Goal: Check status: Check status

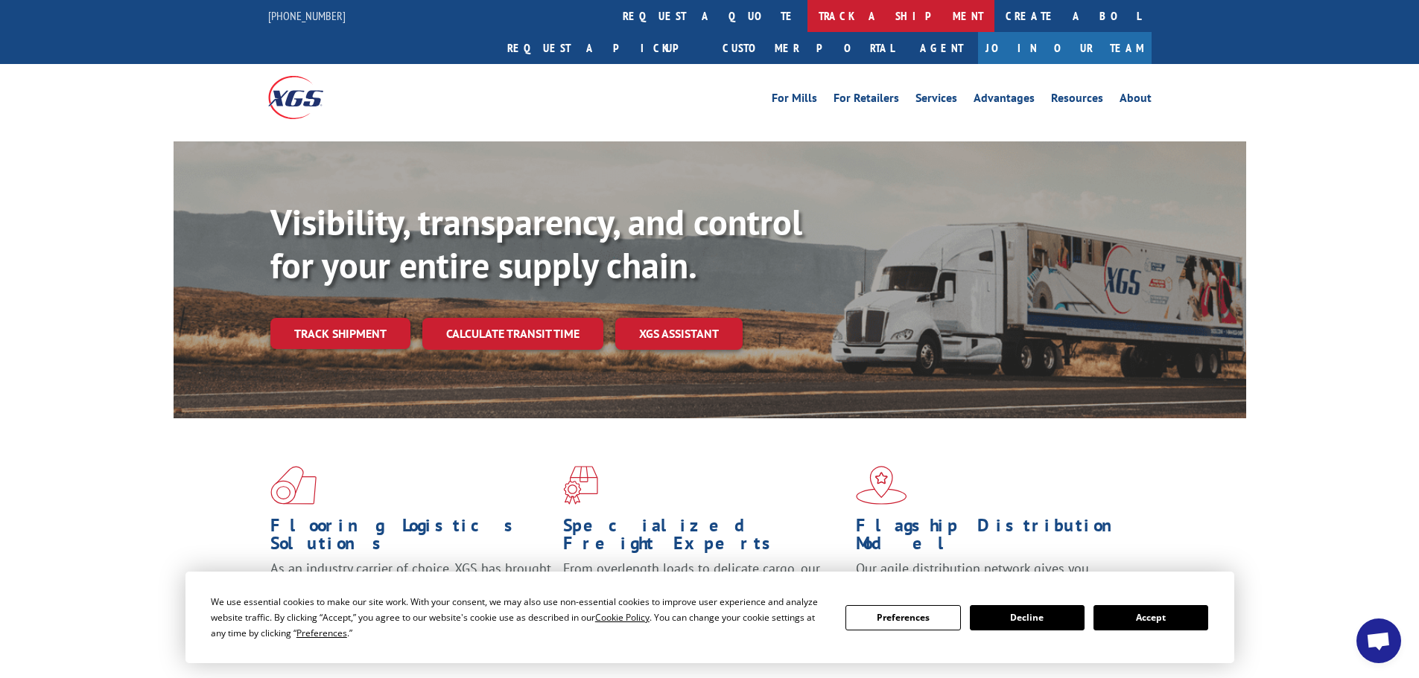
click at [807, 20] on link "track a shipment" at bounding box center [900, 16] width 187 height 32
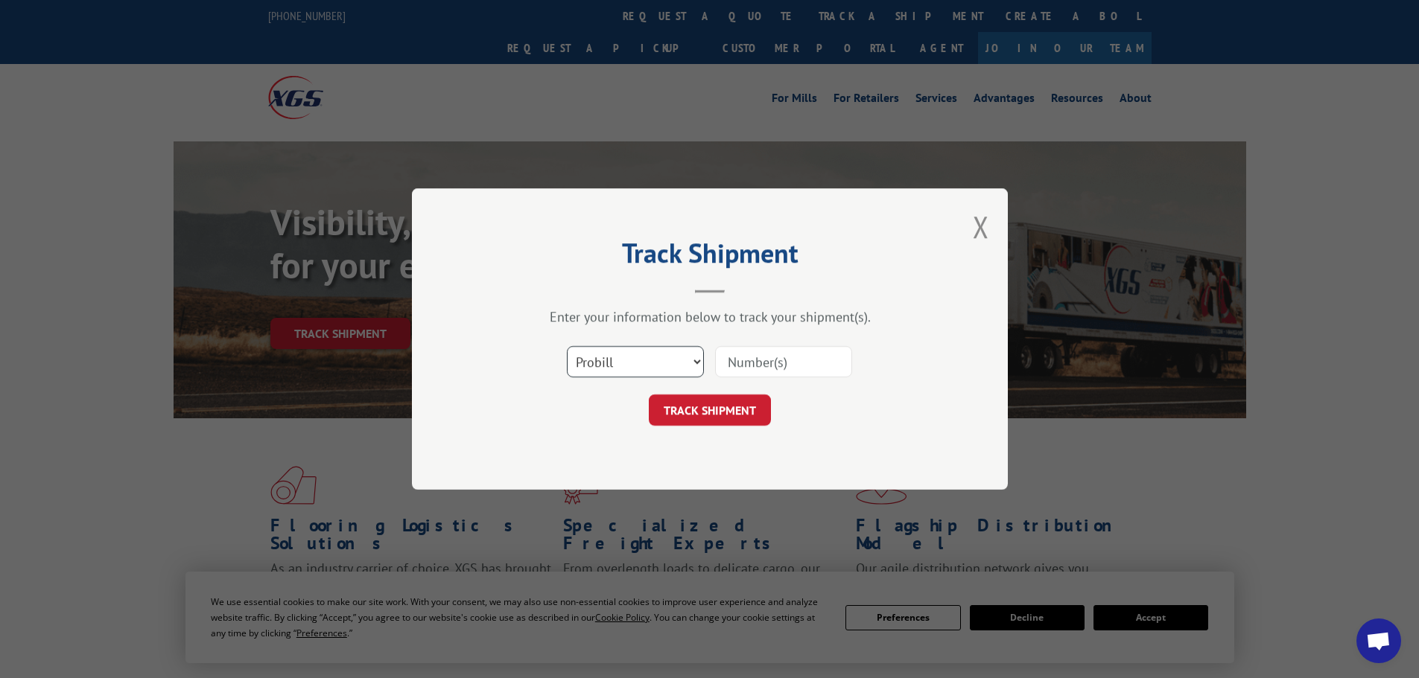
click at [697, 358] on select "Select category... Probill BOL PO" at bounding box center [635, 361] width 137 height 31
select select "bol"
click at [567, 346] on select "Select category... Probill BOL PO" at bounding box center [635, 361] width 137 height 31
click at [804, 365] on input at bounding box center [783, 361] width 137 height 31
type input "31590000"
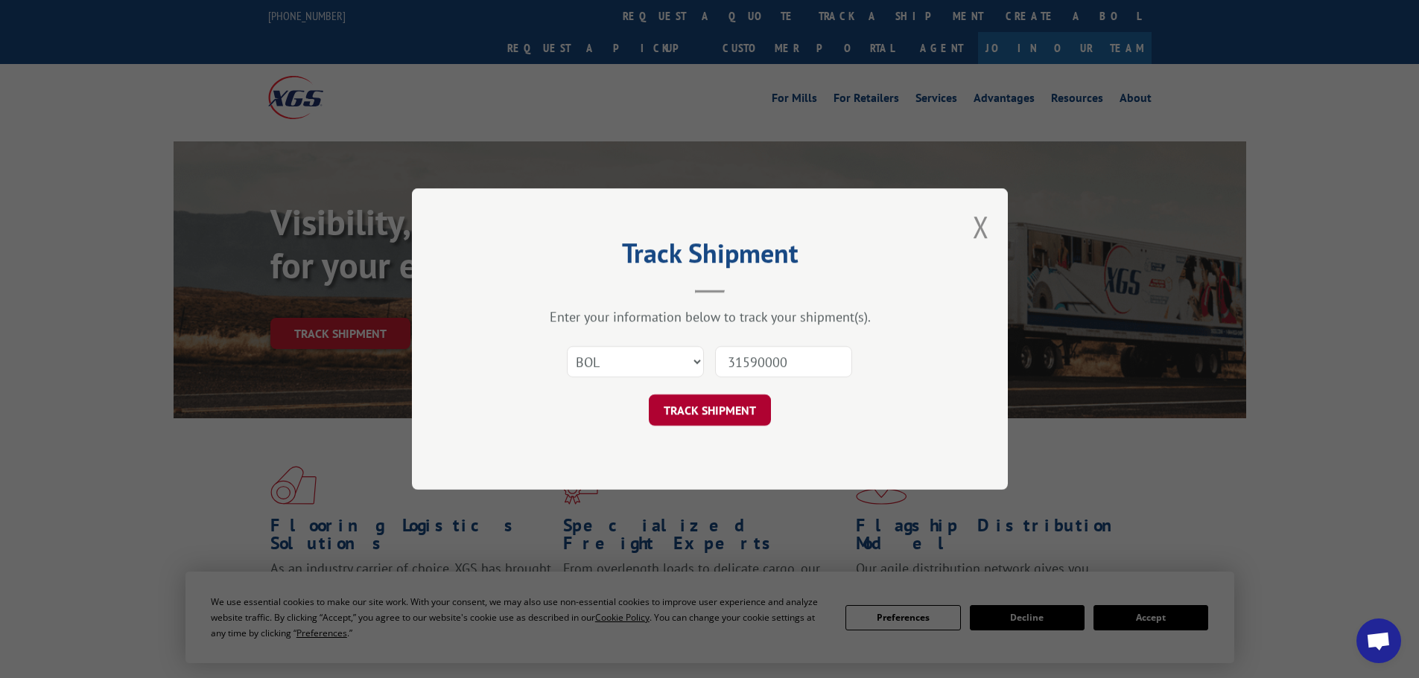
click at [738, 408] on button "TRACK SHIPMENT" at bounding box center [710, 410] width 122 height 31
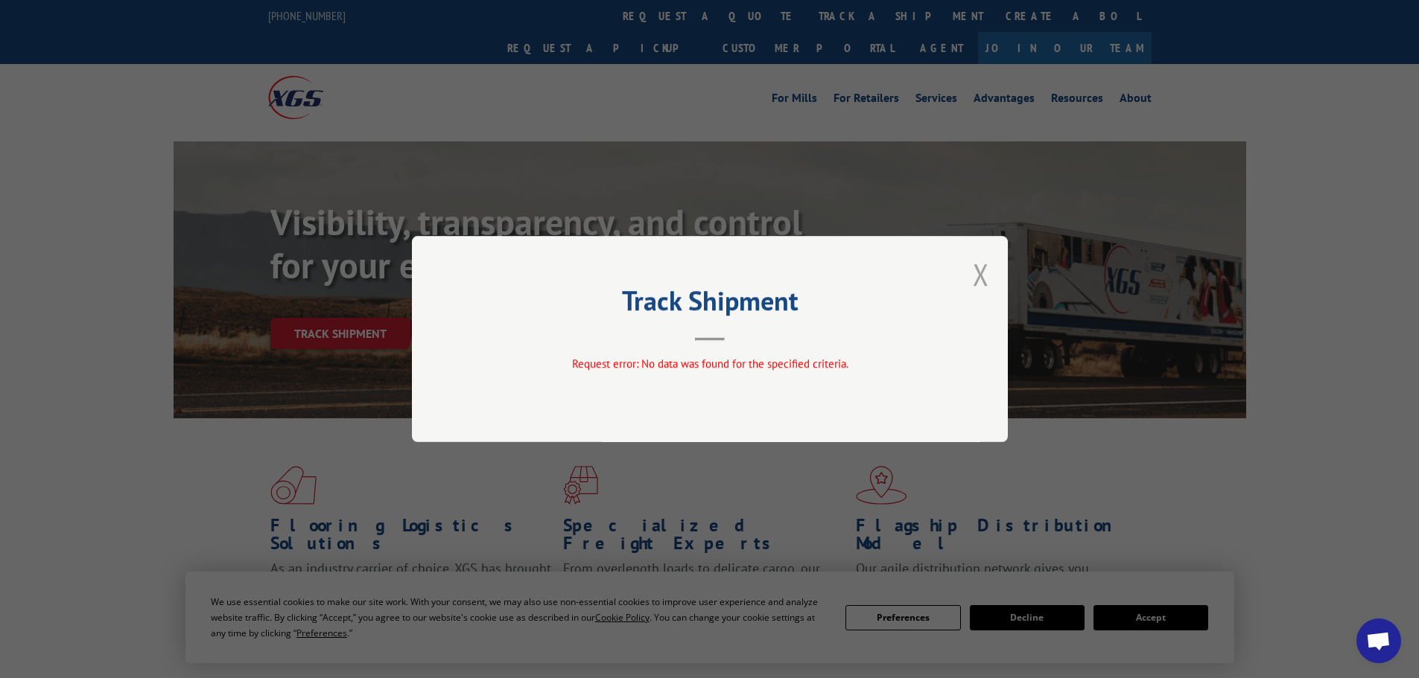
click at [983, 273] on button "Close modal" at bounding box center [981, 274] width 16 height 39
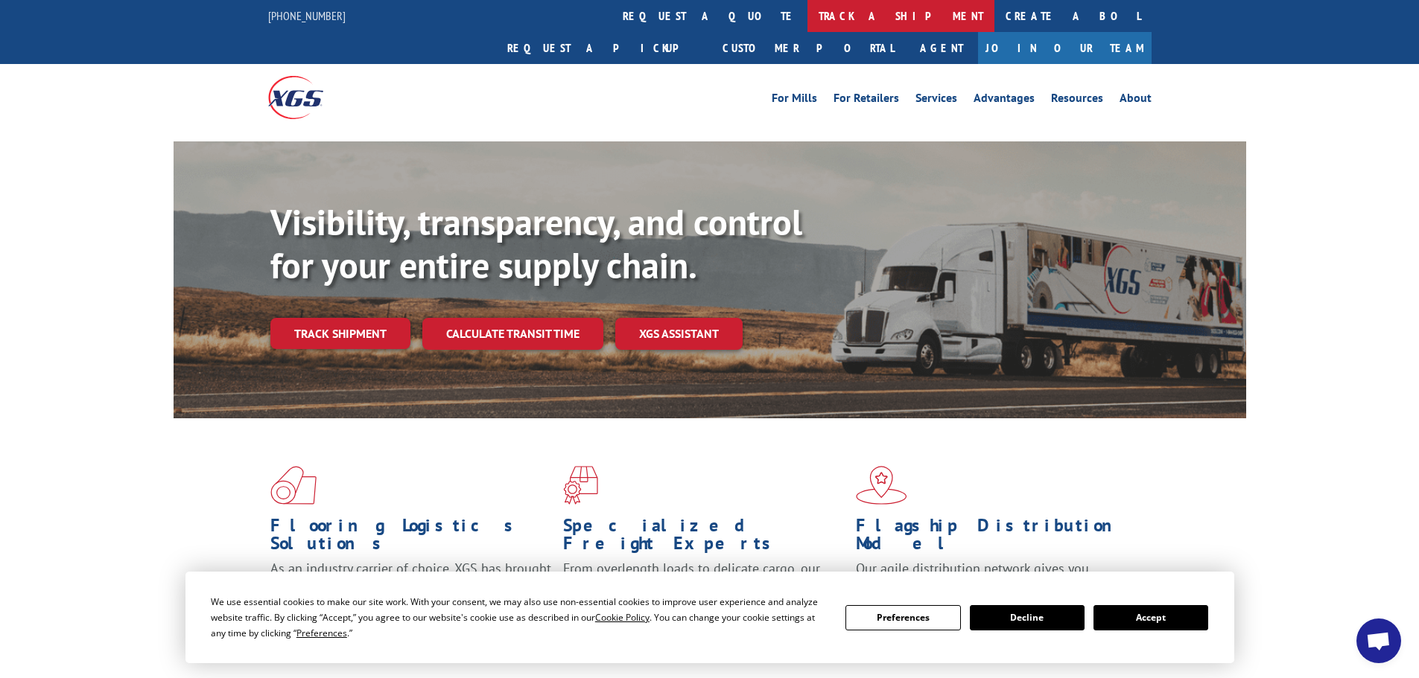
click at [807, 12] on link "track a shipment" at bounding box center [900, 16] width 187 height 32
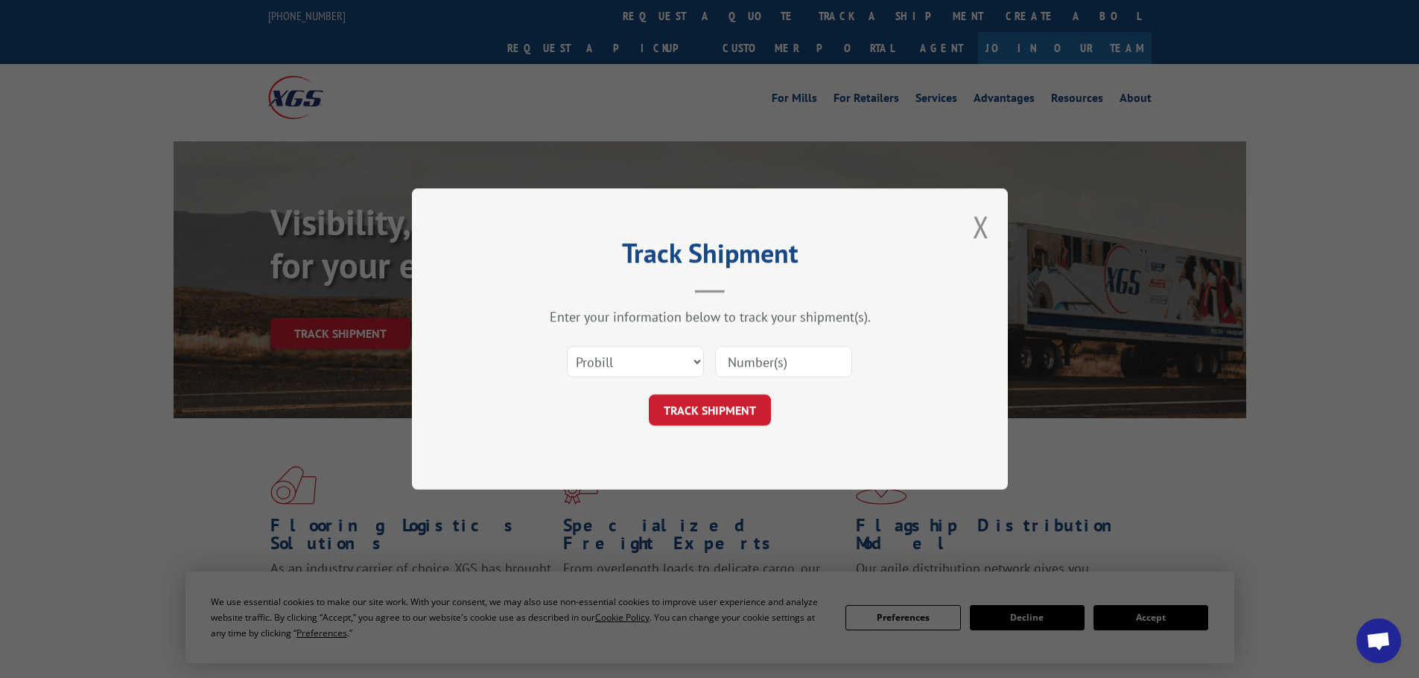
click at [764, 365] on input at bounding box center [783, 361] width 137 height 31
click at [775, 361] on input at bounding box center [783, 361] width 137 height 31
paste input "17685645"
type input "17685645"
click at [730, 413] on button "TRACK SHIPMENT" at bounding box center [710, 410] width 122 height 31
